Goal: Task Accomplishment & Management: Manage account settings

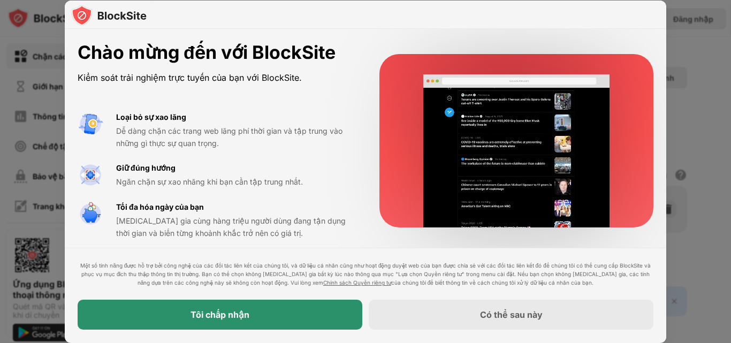
click at [241, 316] on font "Tôi chấp nhận" at bounding box center [220, 315] width 59 height 11
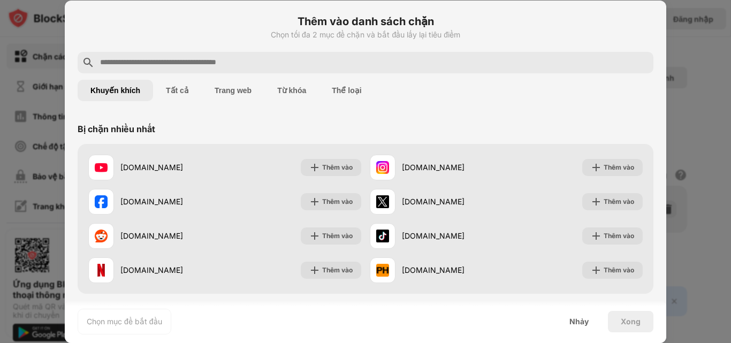
click at [136, 63] on input "text" at bounding box center [374, 62] width 550 height 13
click at [163, 59] on input "text" at bounding box center [374, 62] width 550 height 13
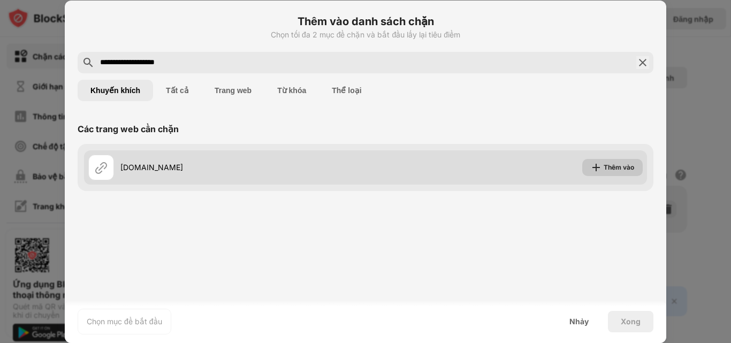
type input "**********"
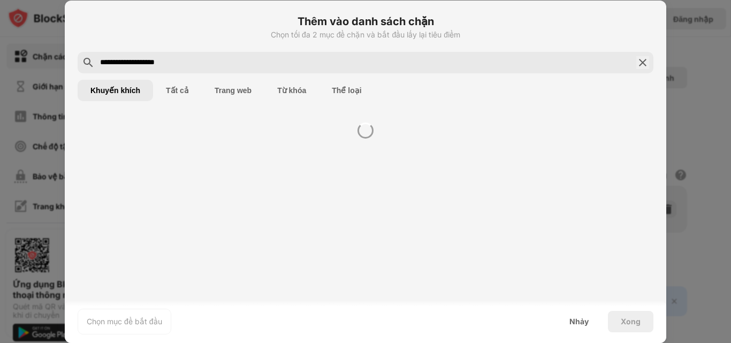
click at [620, 168] on div at bounding box center [365, 205] width 601 height 182
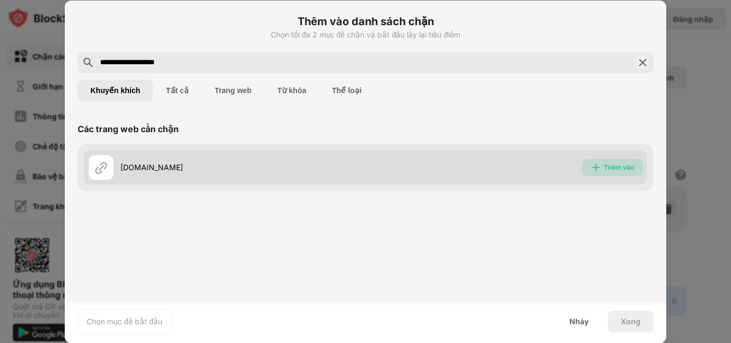
click at [598, 160] on div "Thêm vào" at bounding box center [612, 167] width 60 height 17
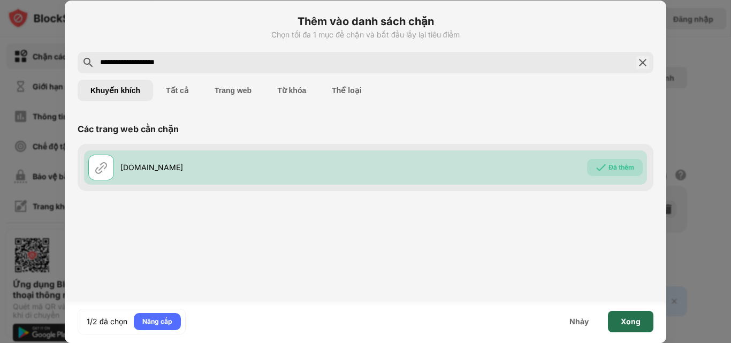
click at [639, 316] on div "Xong" at bounding box center [630, 321] width 45 height 21
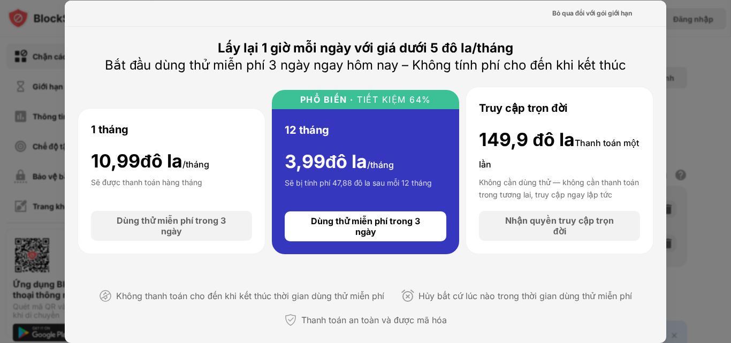
drag, startPoint x: 204, startPoint y: 46, endPoint x: 529, endPoint y: 36, distance: 325.0
click at [386, 69] on font "Bắt đầu dùng thử miễn phí 3 ngày ngay hôm nay – Không tính phí cho đến khi kết …" at bounding box center [365, 65] width 521 height 16
click at [229, 153] on div "[DATE],99 đô la /tháng Sẽ được thanh toán hàng tháng" at bounding box center [171, 159] width 161 height 77
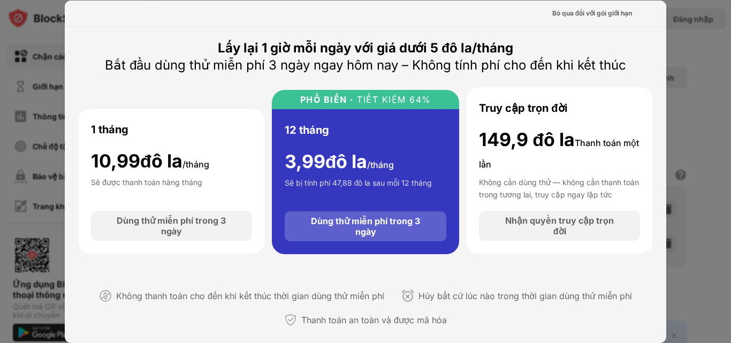
click at [342, 223] on font "Dùng thử miễn phí trong 3 ngày" at bounding box center [365, 226] width 109 height 21
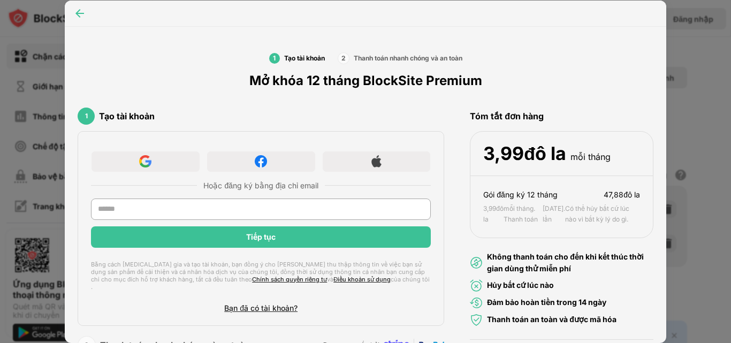
click at [79, 13] on img at bounding box center [79, 13] width 11 height 11
